Goal: Information Seeking & Learning: Learn about a topic

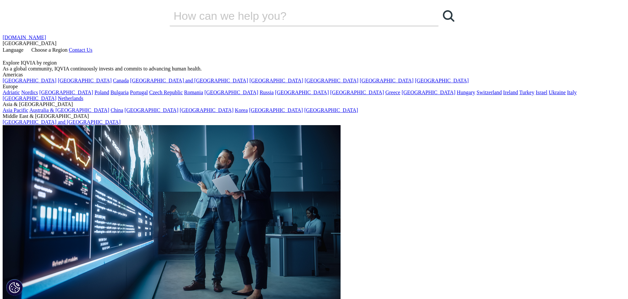
click at [23, 47] on span "Language" at bounding box center [13, 50] width 21 height 6
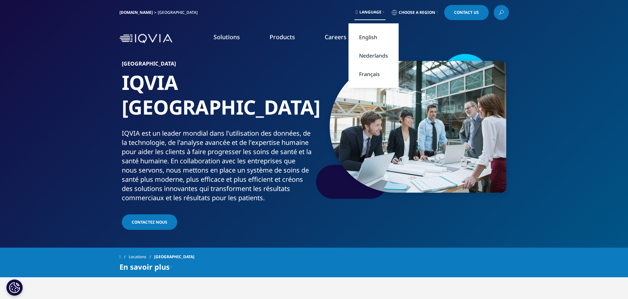
click at [370, 13] on span "Language" at bounding box center [370, 12] width 22 height 5
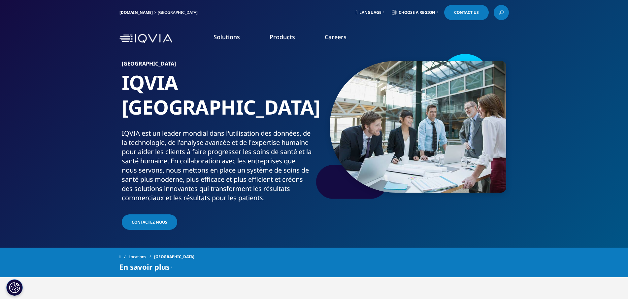
click at [420, 11] on span "Choose a Region" at bounding box center [416, 12] width 37 height 5
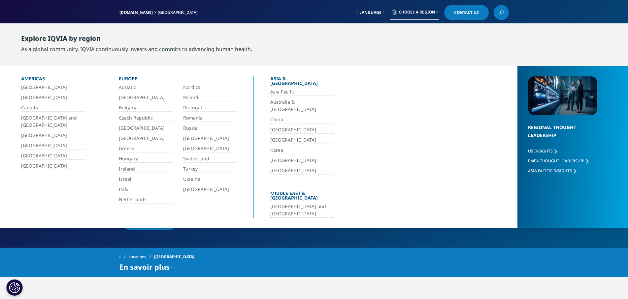
click at [134, 99] on link "[GEOGRAPHIC_DATA]" at bounding box center [146, 98] width 54 height 8
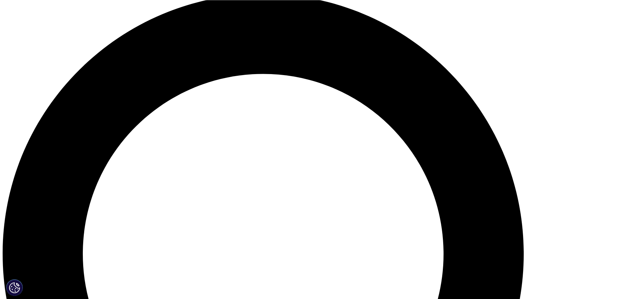
scroll to position [538, 0]
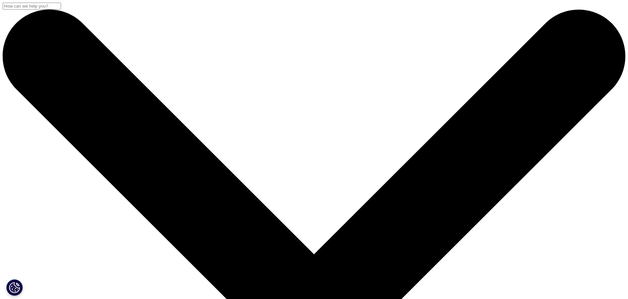
drag, startPoint x: 260, startPoint y: 137, endPoint x: 261, endPoint y: 130, distance: 6.8
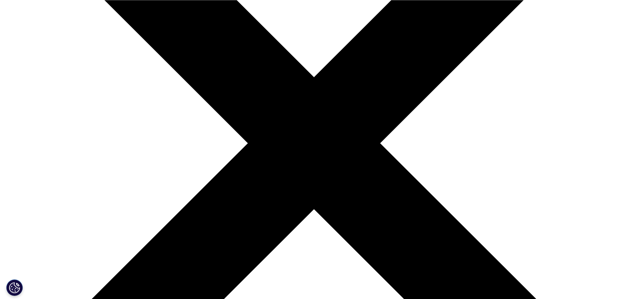
scroll to position [168, 0]
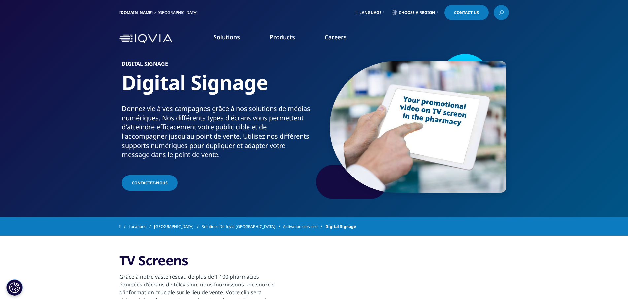
click at [342, 148] on link "Digital signage" at bounding box center [391, 146] width 146 height 7
click at [342, 147] on link "Digital signage" at bounding box center [391, 146] width 146 height 7
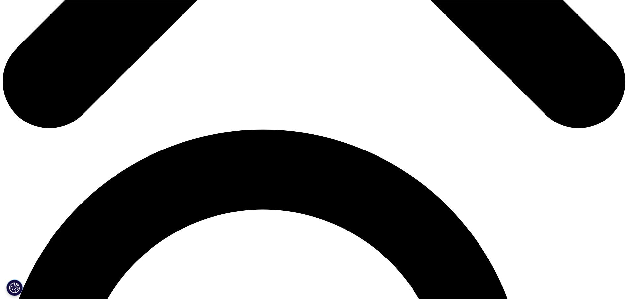
scroll to position [505, 0]
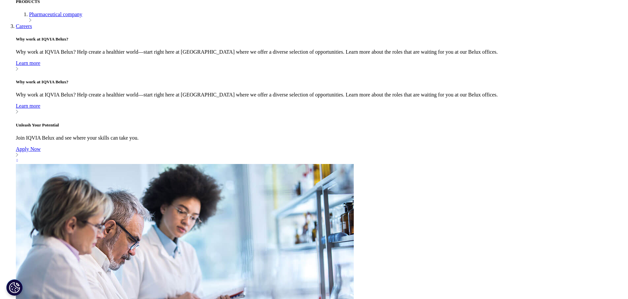
click at [323, 135] on link "PARLEZ-NOUS" at bounding box center [314, 131] width 47 height 15
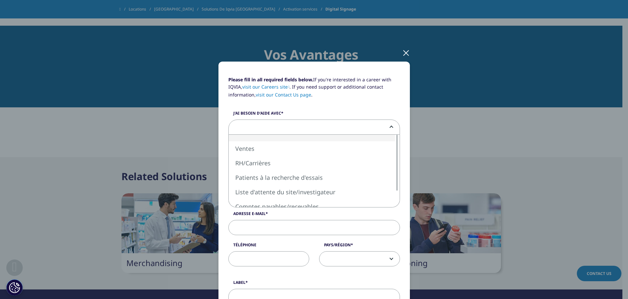
click at [387, 128] on span at bounding box center [313, 127] width 171 height 15
click at [461, 148] on div "Please fill in all required fields below. If you're interested in a career with…" at bounding box center [313, 287] width 389 height 575
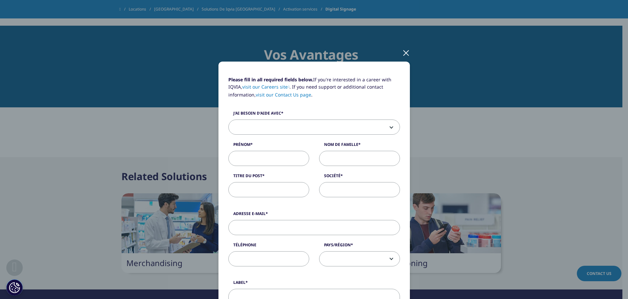
click at [403, 52] on div at bounding box center [406, 53] width 8 height 18
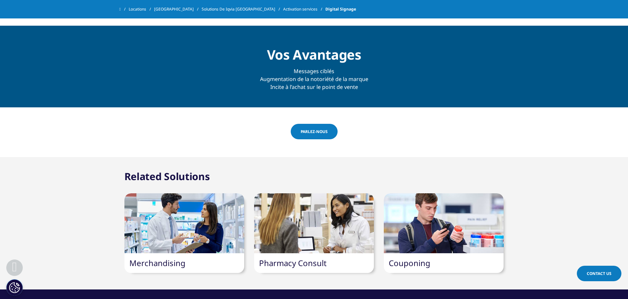
scroll to position [572, 0]
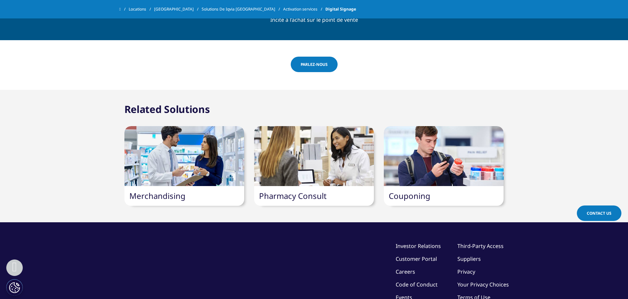
click at [319, 166] on div at bounding box center [314, 156] width 120 height 60
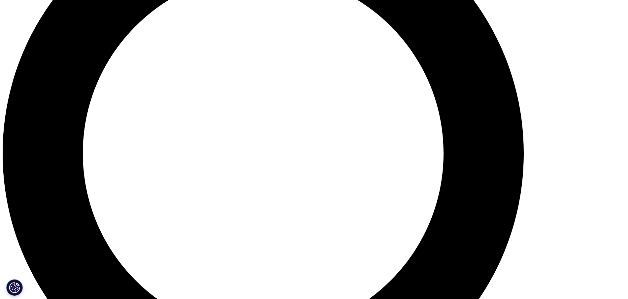
scroll to position [745, 0]
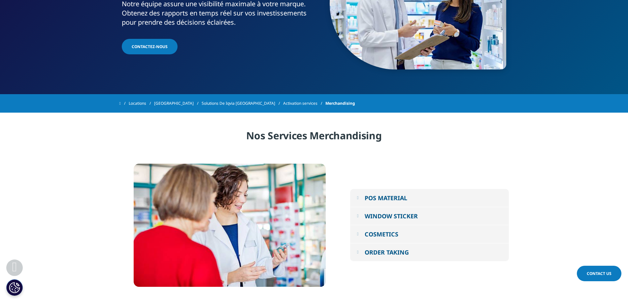
scroll to position [135, 0]
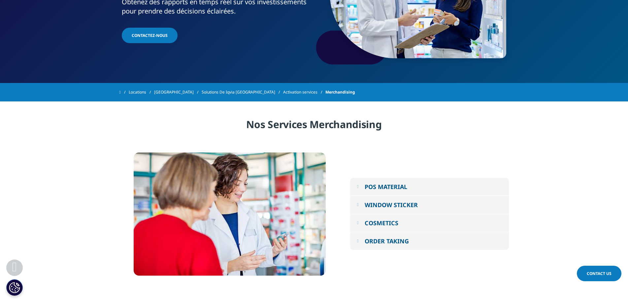
click at [385, 224] on div "COSMETICS" at bounding box center [381, 223] width 34 height 8
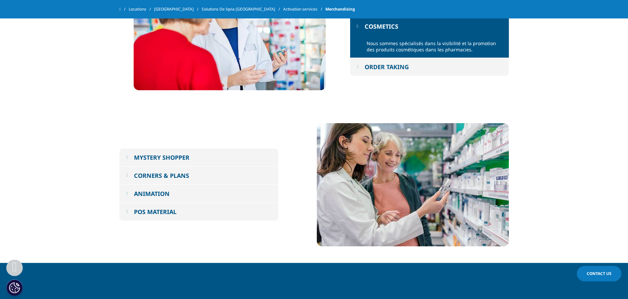
scroll to position [303, 0]
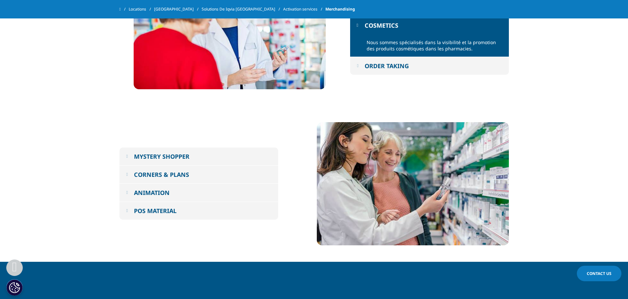
click at [180, 173] on div "CORNERS & PLANS" at bounding box center [161, 175] width 55 height 8
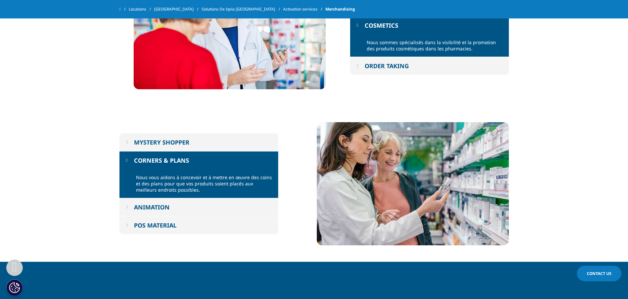
click at [161, 208] on div "ANIMATION" at bounding box center [152, 207] width 36 height 8
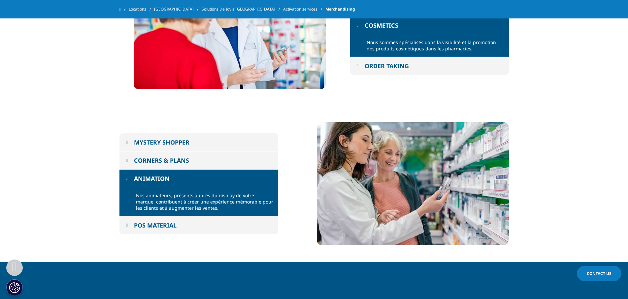
click at [161, 224] on div "POS MATERIAL" at bounding box center [155, 226] width 43 height 8
